Goal: Task Accomplishment & Management: Manage account settings

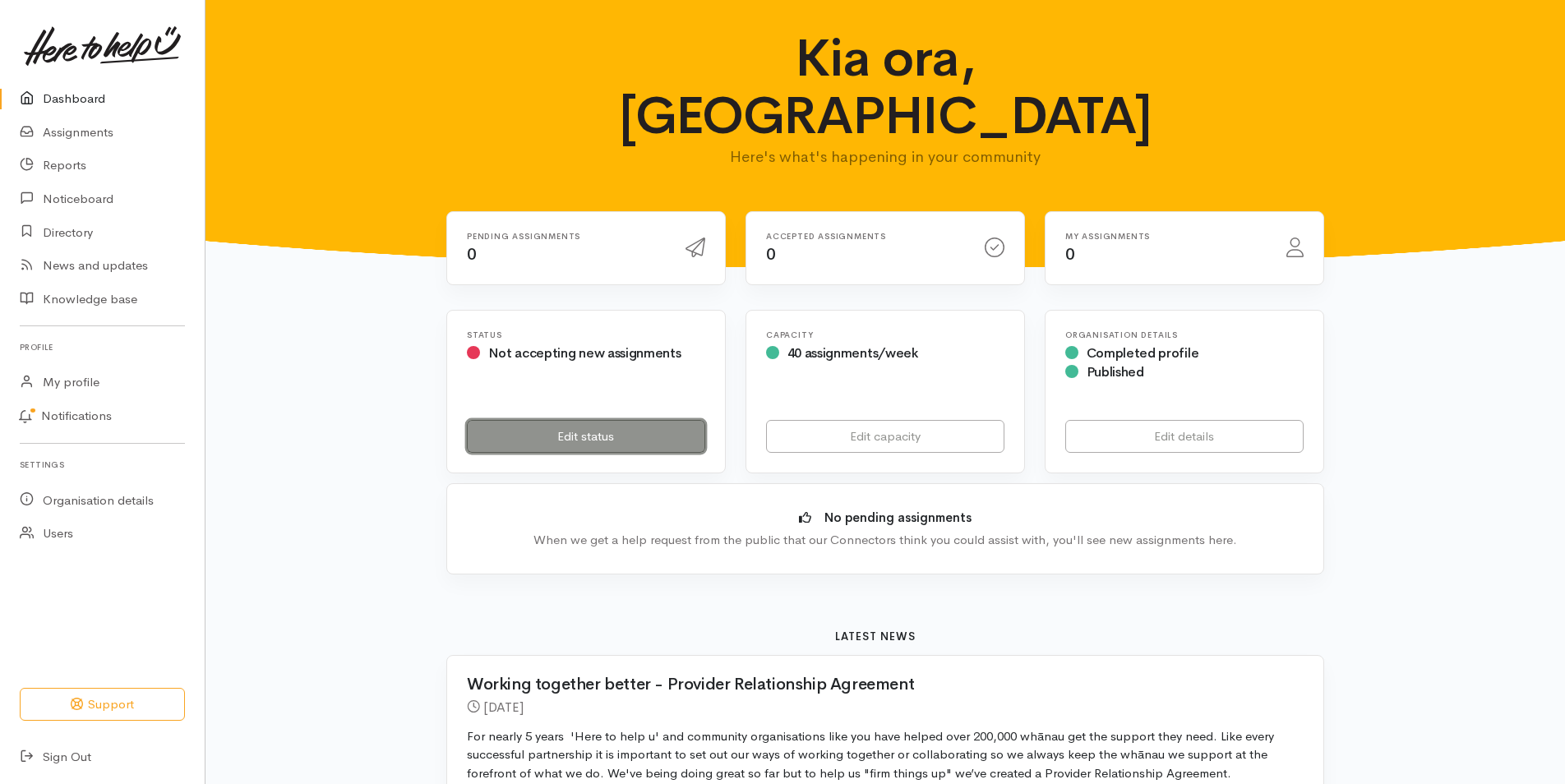
click at [577, 420] on link "Edit status" at bounding box center [586, 437] width 238 height 33
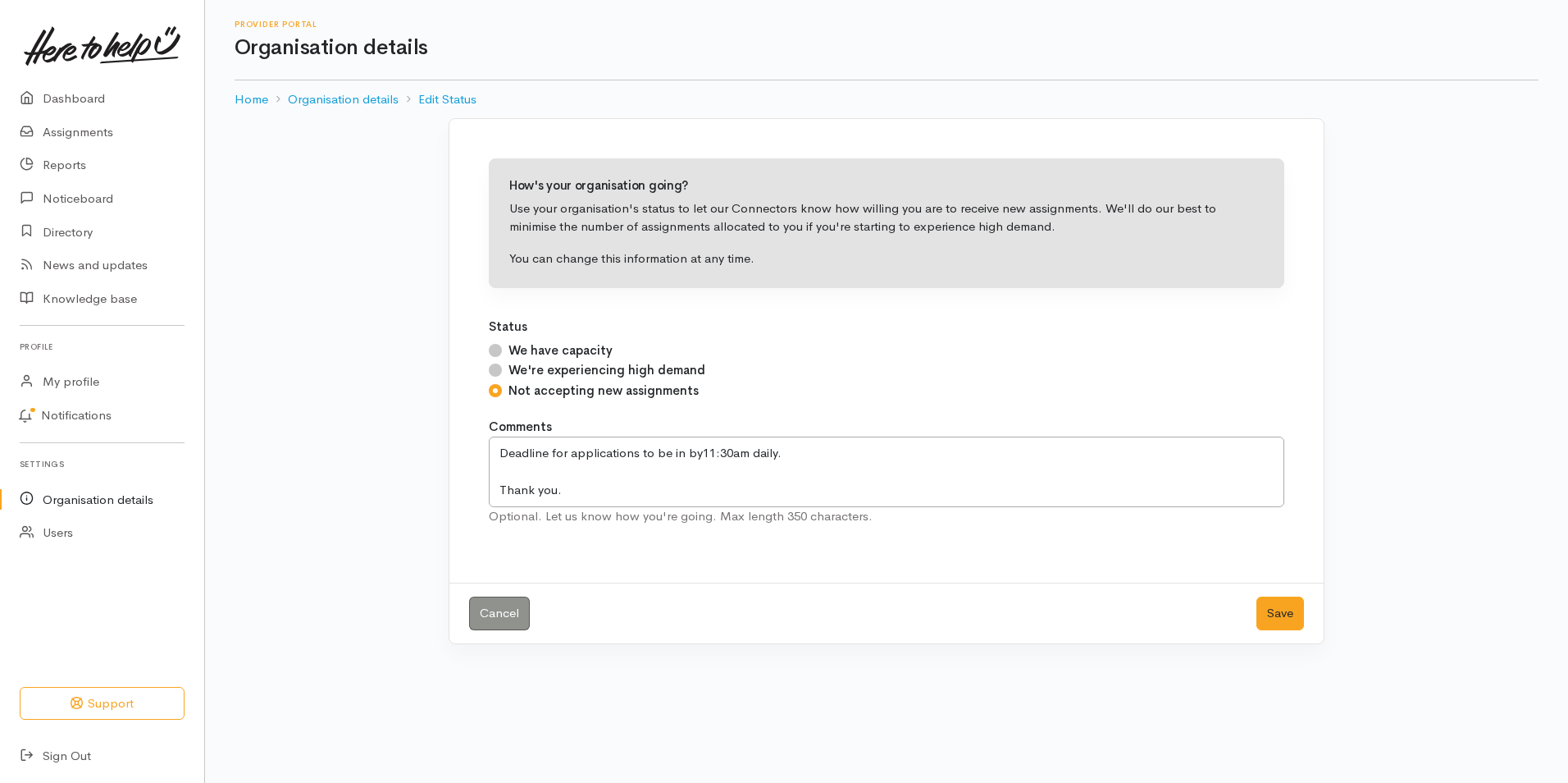
click at [497, 348] on input "We have capacity" at bounding box center [495, 350] width 13 height 13
radio input "true"
click at [1293, 614] on button "Save" at bounding box center [1280, 613] width 47 height 33
